Goal: Task Accomplishment & Management: Manage account settings

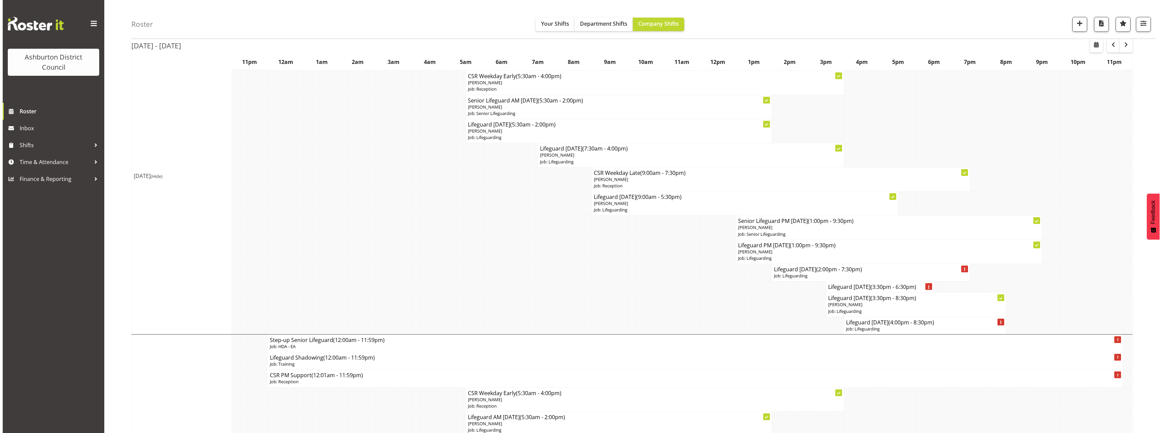
scroll to position [102, 0]
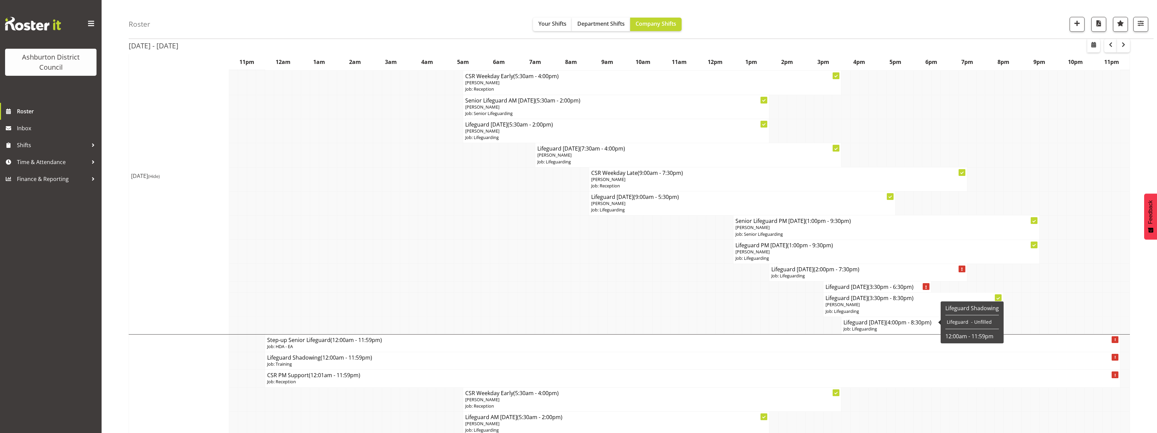
click at [903, 320] on span "(4:00pm - 8:30pm)" at bounding box center [909, 322] width 46 height 7
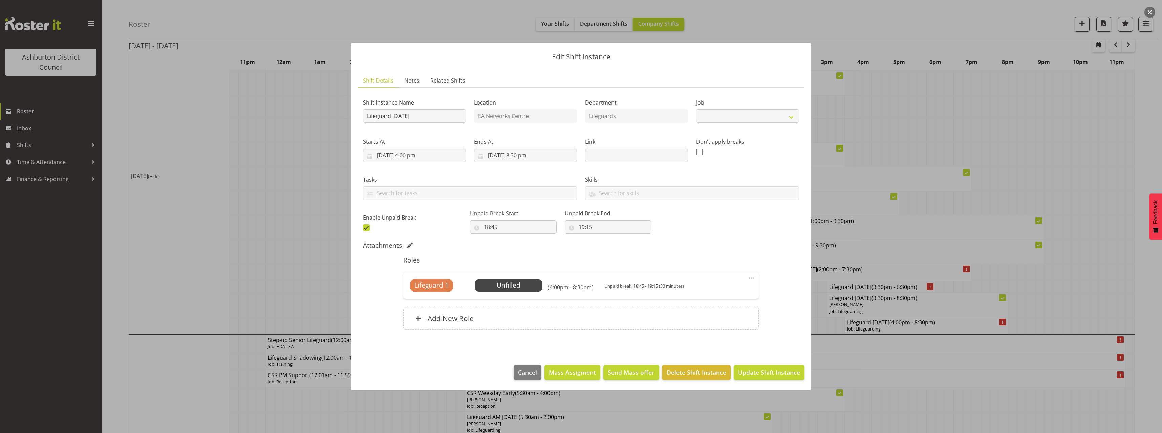
select select "38"
click at [515, 287] on span "Select Employee" at bounding box center [508, 286] width 50 height 10
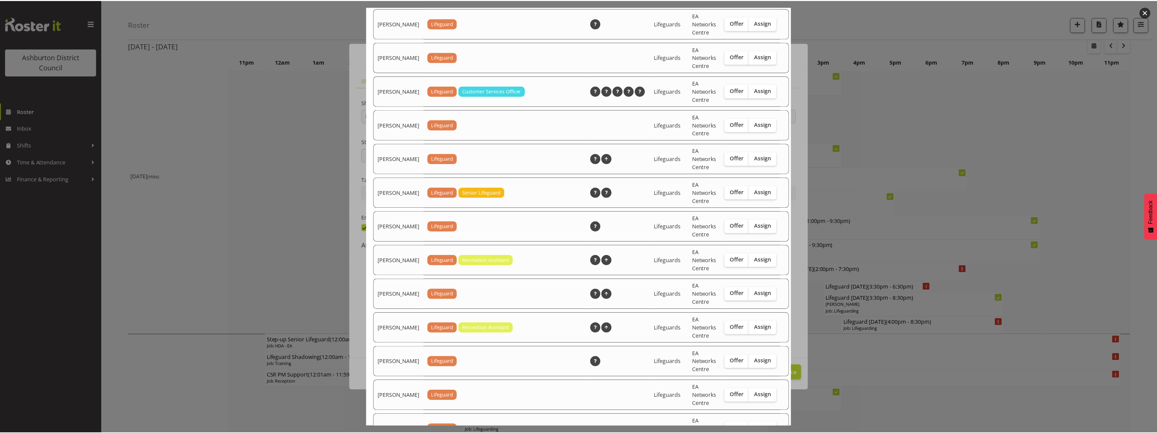
scroll to position [982, 0]
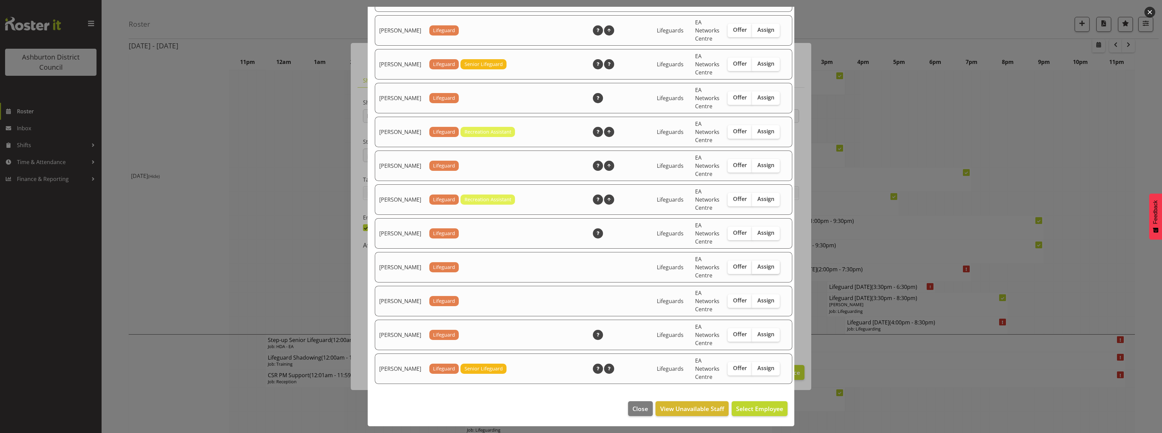
click at [757, 265] on span "Assign" at bounding box center [765, 266] width 17 height 7
click at [752, 265] on input "Assign" at bounding box center [754, 267] width 4 height 4
checkbox input "true"
click at [753, 406] on span "Assign [PERSON_NAME]" at bounding box center [749, 409] width 68 height 8
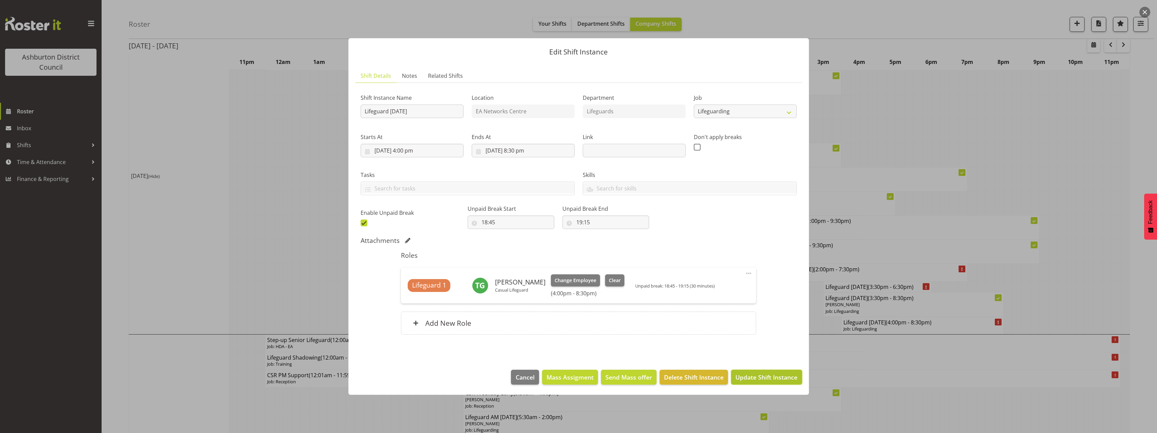
click at [773, 376] on span "Update Shift Instance" at bounding box center [766, 377] width 62 height 9
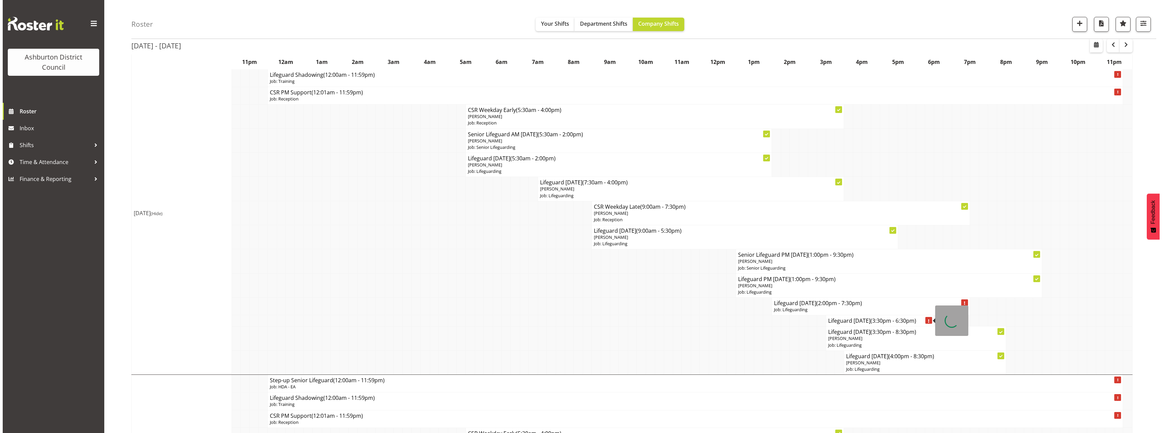
scroll to position [169, 0]
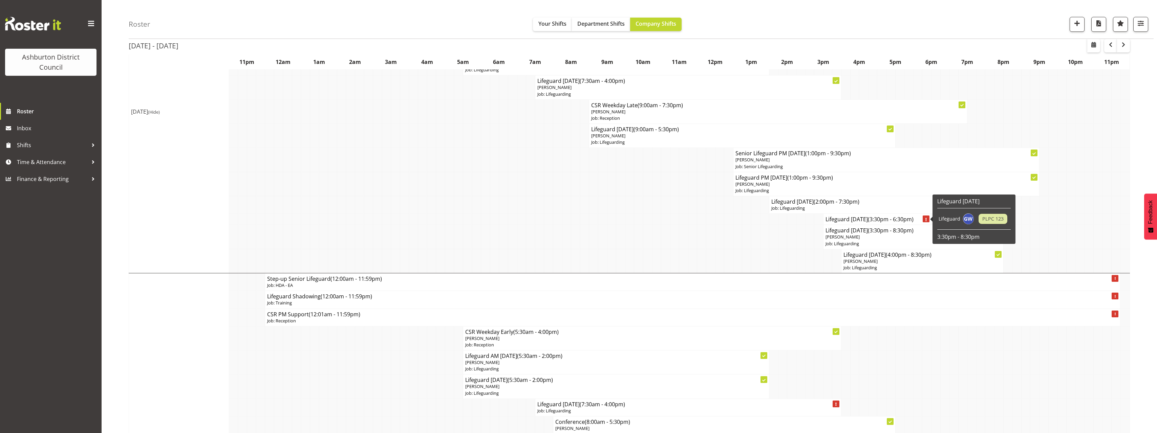
click at [867, 217] on h4 "Lifeguard [DATE] (3:30pm - 6:30pm)" at bounding box center [877, 219] width 104 height 7
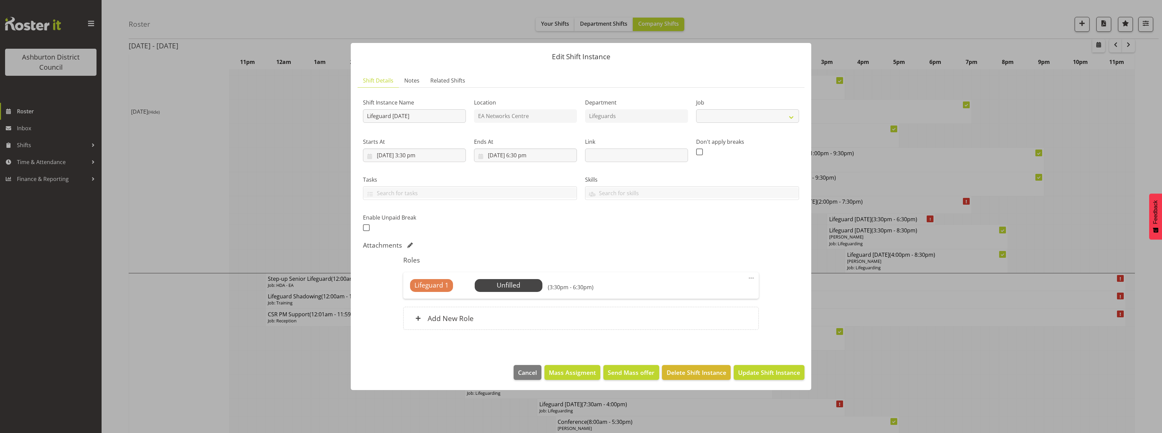
select select "38"
click at [527, 283] on span "Select Employee" at bounding box center [508, 286] width 50 height 10
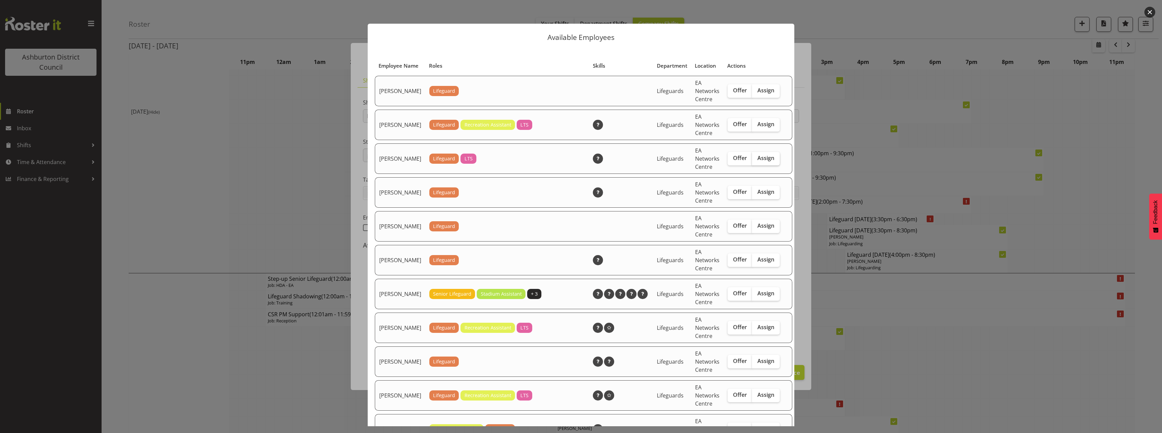
click at [757, 161] on span "Assign" at bounding box center [765, 158] width 17 height 7
click at [752, 160] on input "Assign" at bounding box center [754, 158] width 4 height 4
checkbox input "true"
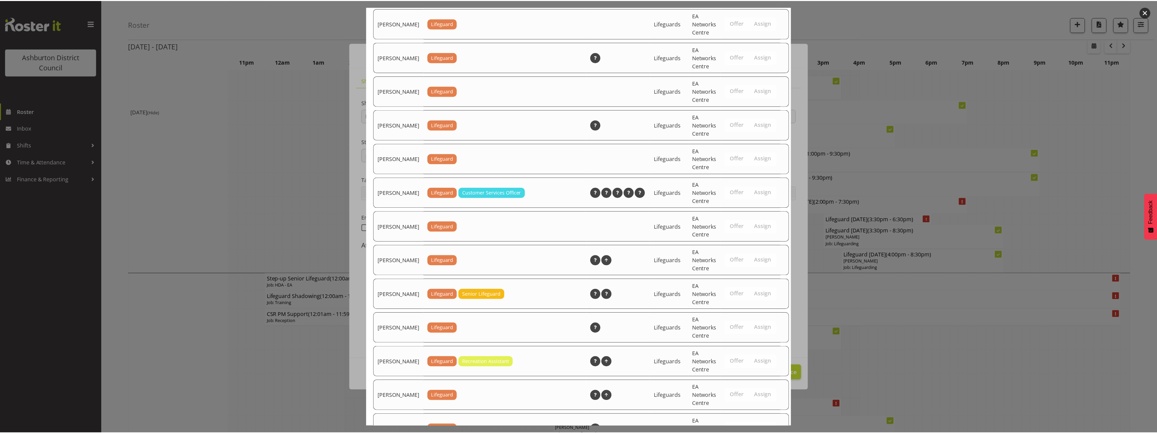
scroll to position [915, 0]
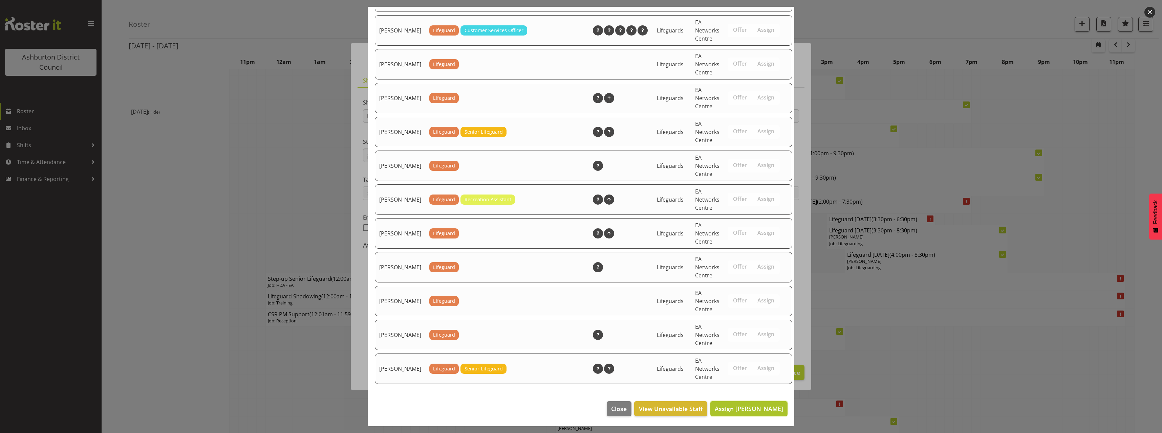
click at [752, 414] on button "Assign [PERSON_NAME]" at bounding box center [748, 408] width 77 height 15
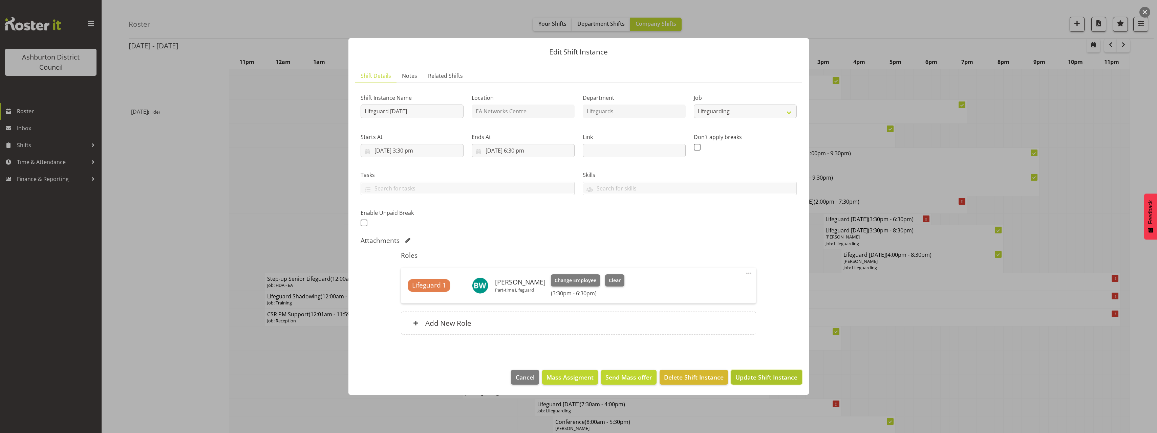
click at [773, 377] on span "Update Shift Instance" at bounding box center [766, 377] width 62 height 9
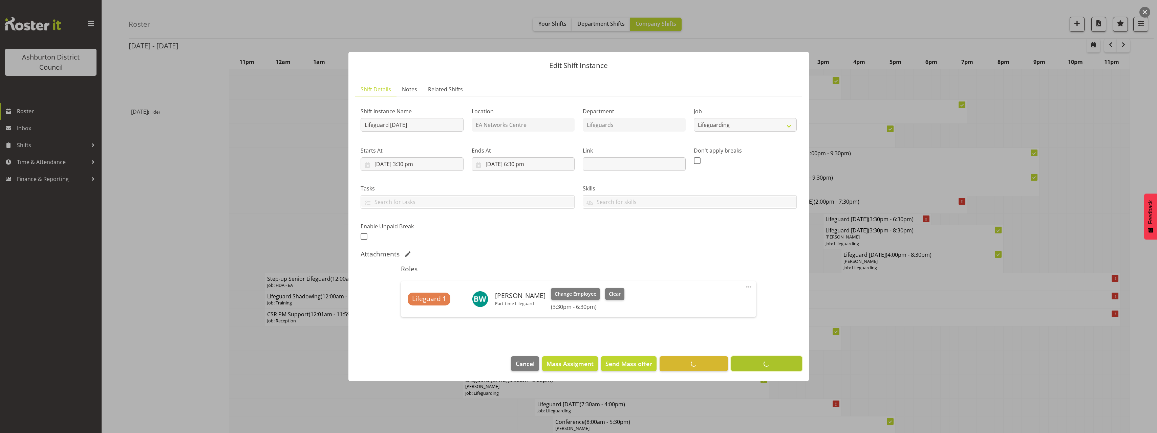
scroll to position [0, 0]
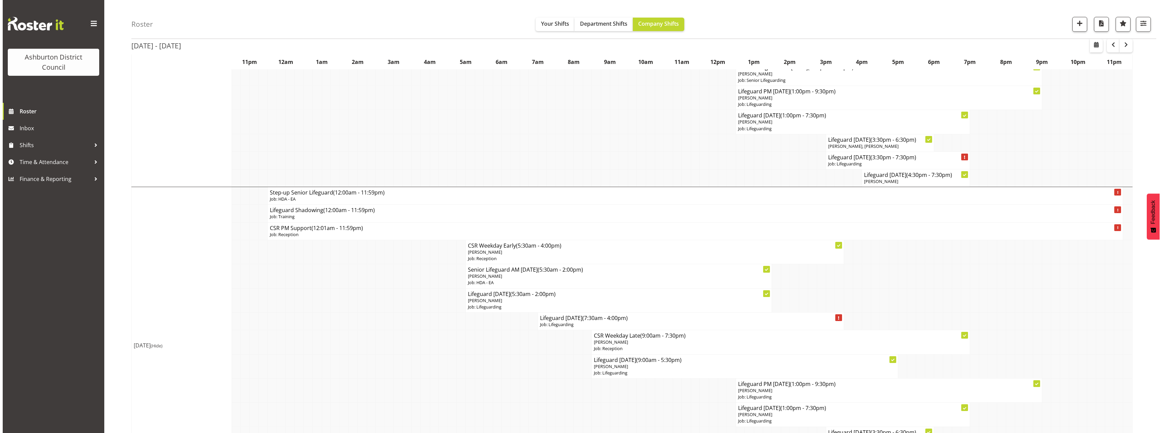
scroll to position [1185, 0]
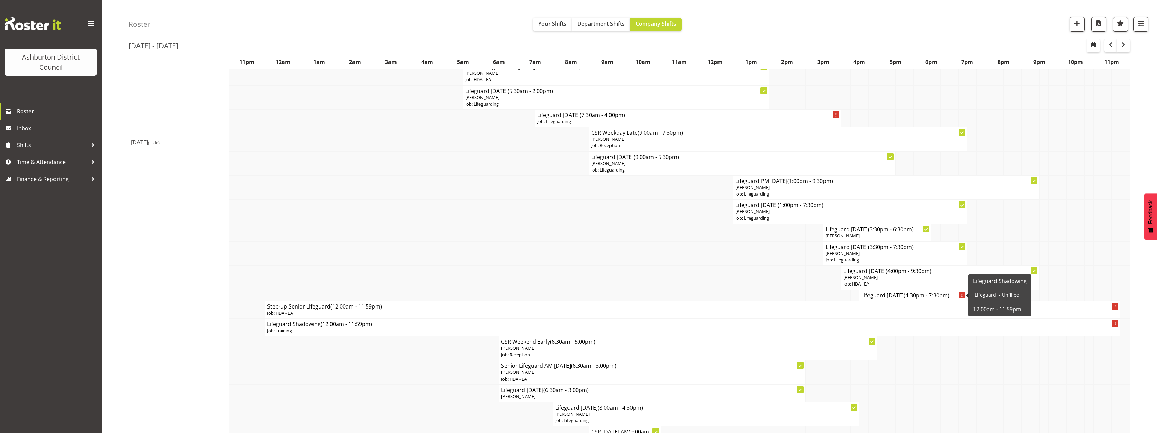
click at [882, 295] on h4 "Lifeguard [DATE] (4:30pm - 7:30pm)" at bounding box center [913, 295] width 104 height 7
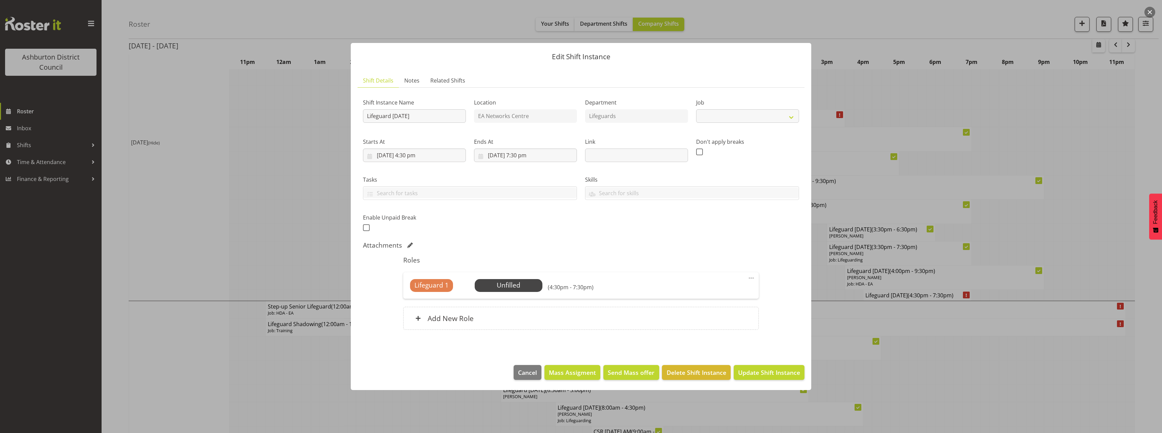
select select "38"
click at [528, 289] on span "Select Employee" at bounding box center [508, 286] width 50 height 10
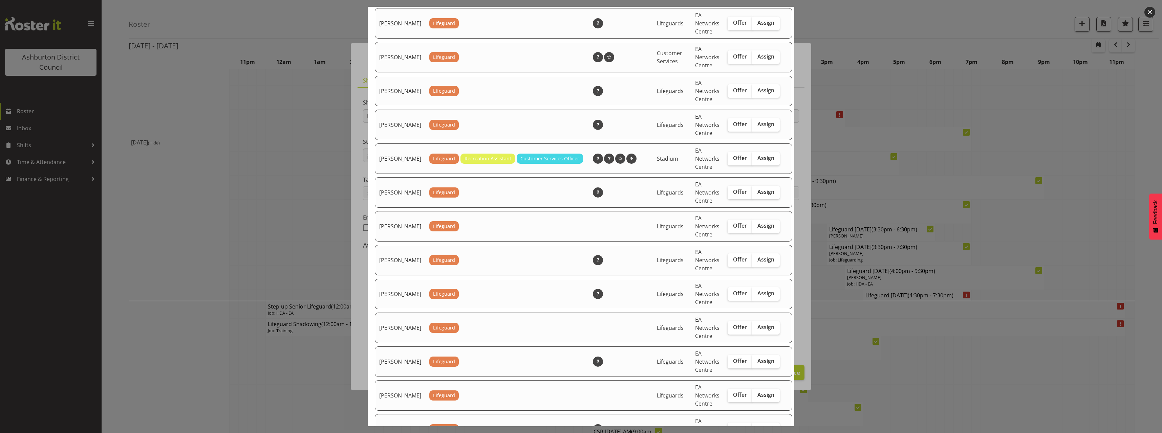
scroll to position [575, 0]
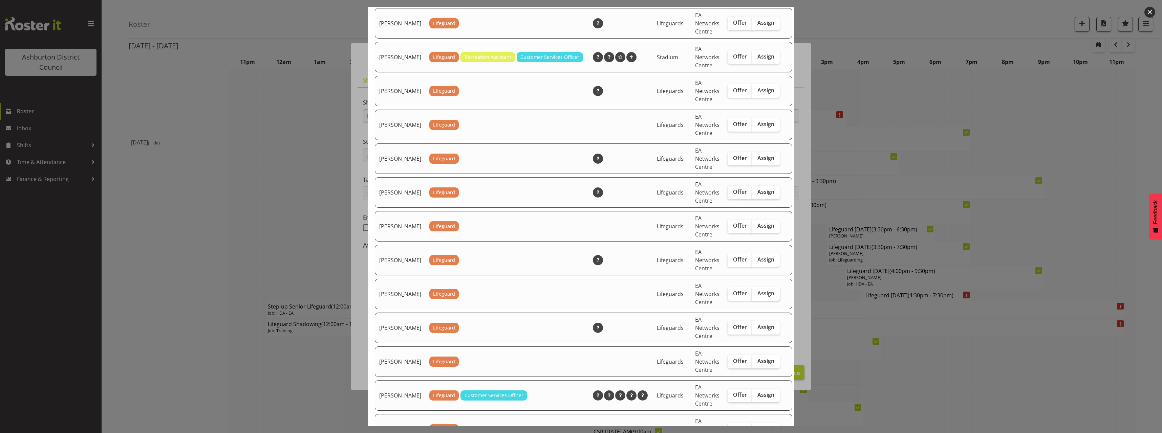
click at [757, 297] on span "Assign" at bounding box center [765, 293] width 17 height 7
click at [755, 296] on input "Assign" at bounding box center [754, 293] width 4 height 4
checkbox input "true"
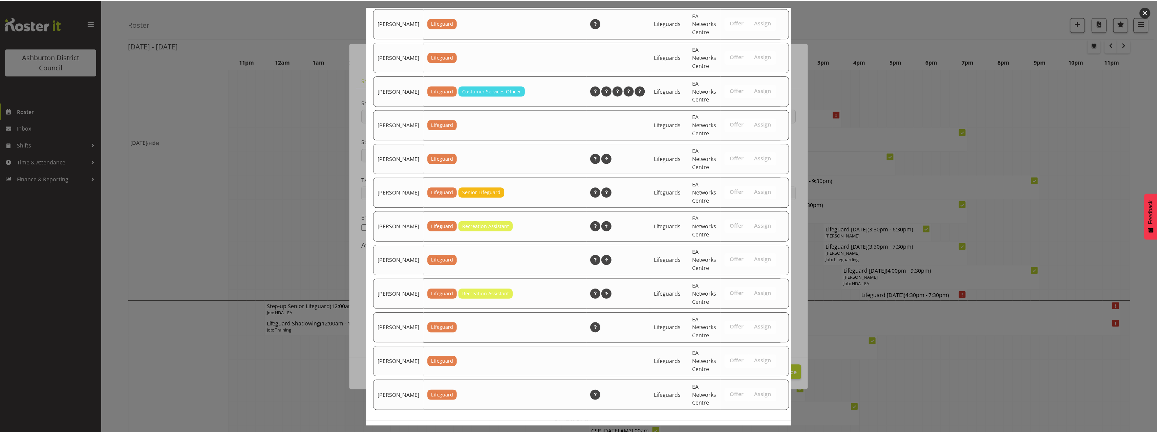
scroll to position [915, 0]
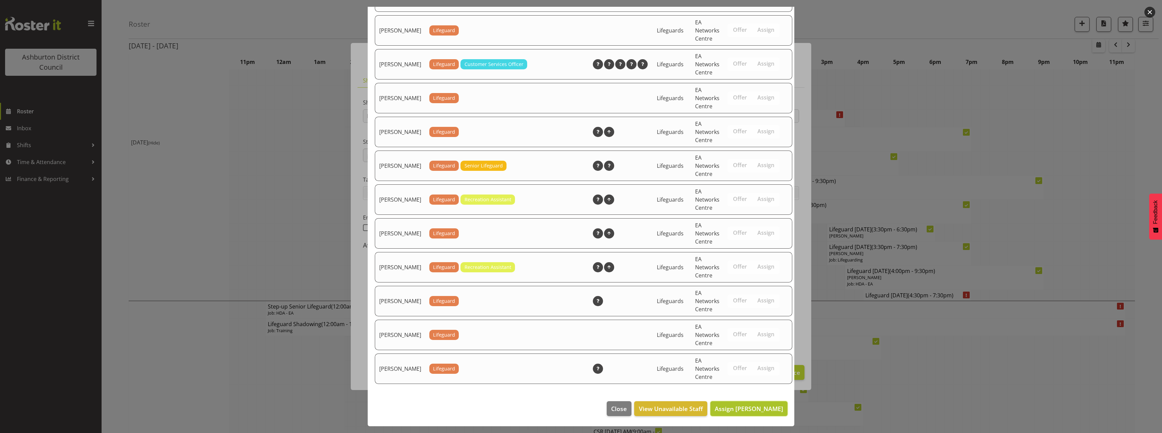
click at [743, 409] on span "Assign [PERSON_NAME]" at bounding box center [749, 409] width 68 height 8
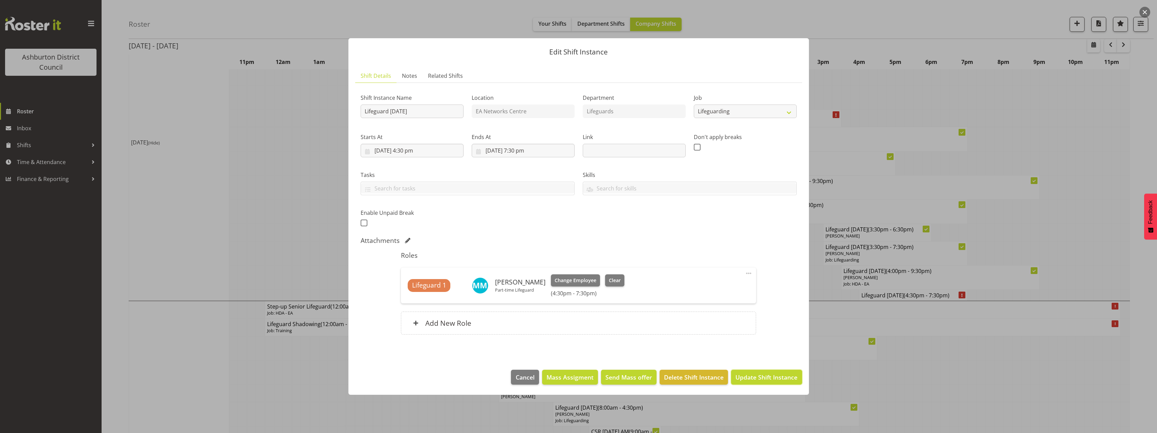
click at [781, 380] on span "Update Shift Instance" at bounding box center [766, 377] width 62 height 9
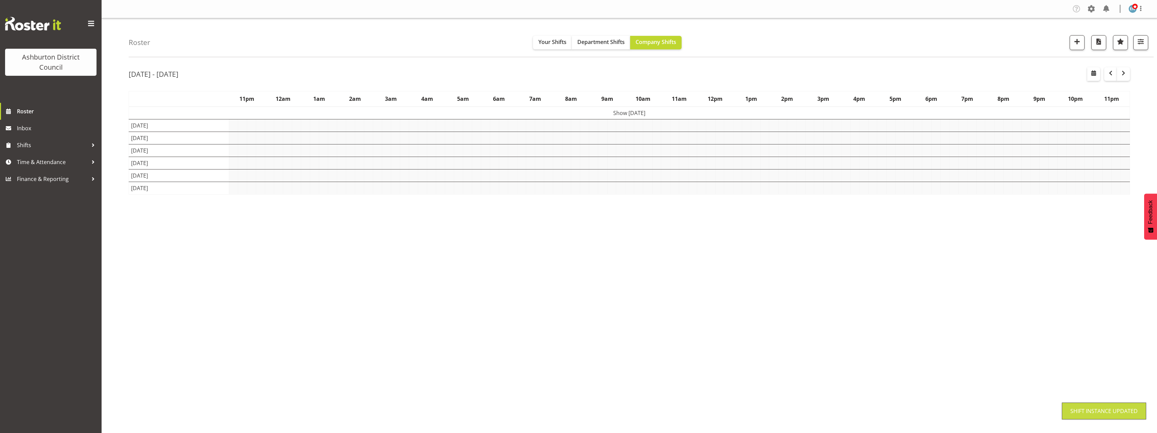
scroll to position [0, 0]
